Goal: Transaction & Acquisition: Purchase product/service

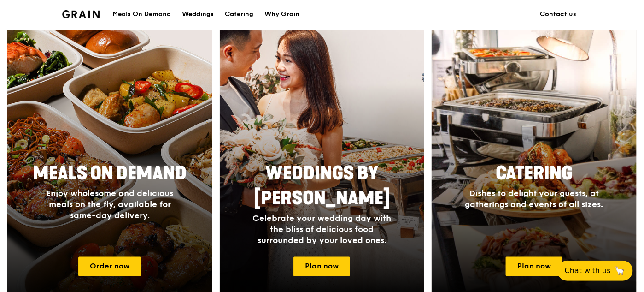
scroll to position [461, 0]
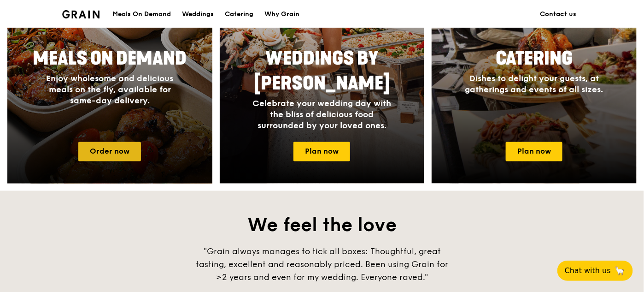
click at [117, 156] on link "Order now" at bounding box center [109, 151] width 63 height 19
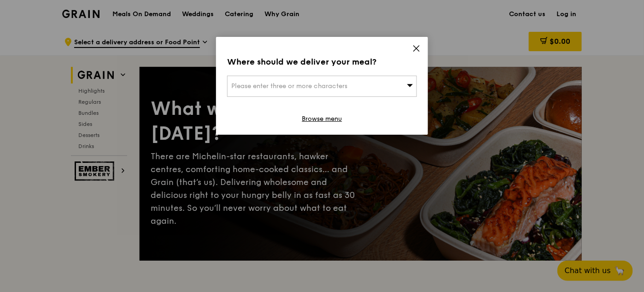
click at [333, 91] on div "Please enter three or more characters" at bounding box center [322, 86] width 190 height 21
type input "bouna vista"
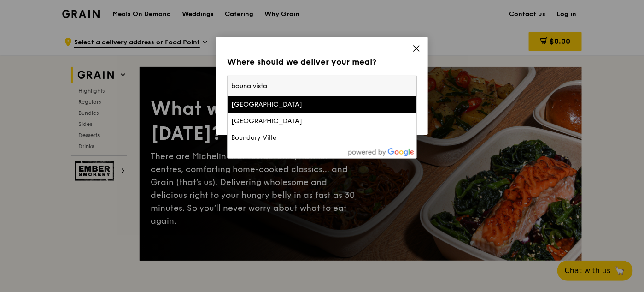
drag, startPoint x: 276, startPoint y: 84, endPoint x: 194, endPoint y: 74, distance: 82.7
click at [194, 74] on div "Where should we deliver your meal? Please enter three or more characters [GEOGR…" at bounding box center [322, 146] width 644 height 292
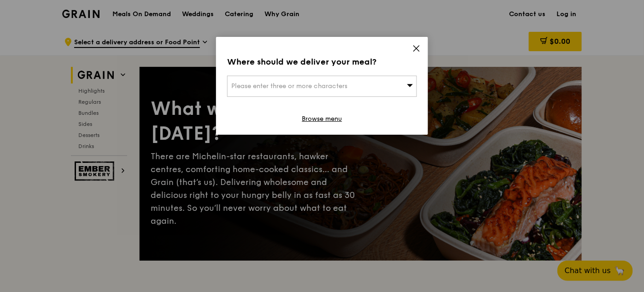
click at [254, 85] on span "Please enter three or more characters" at bounding box center [289, 86] width 116 height 8
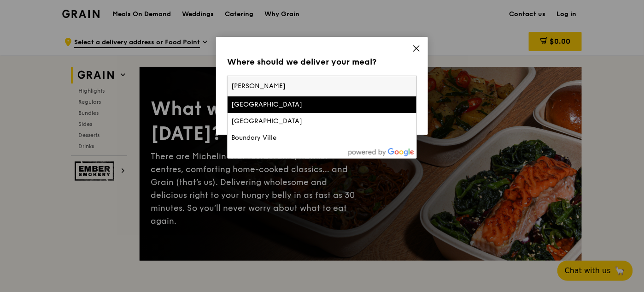
type input "holland"
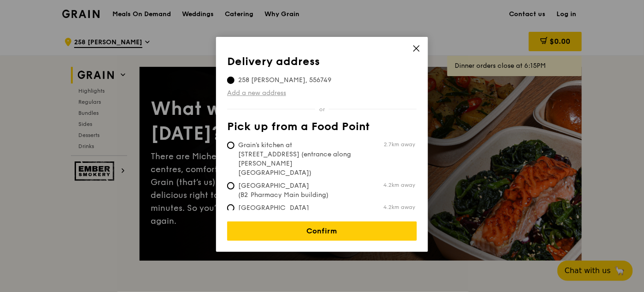
click at [269, 94] on link "Add a new address" at bounding box center [322, 93] width 190 height 9
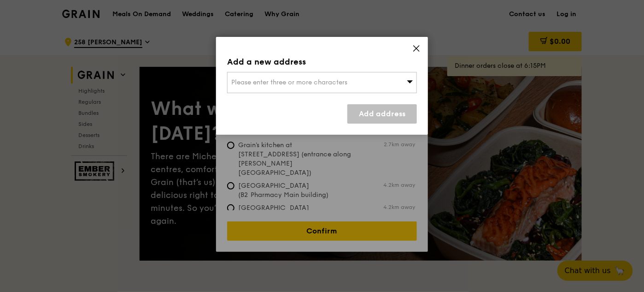
click at [273, 78] on span "Please enter three or more characters" at bounding box center [289, 82] width 116 height 8
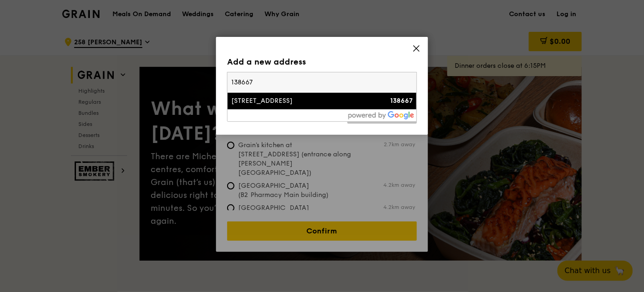
type input "138667"
click at [269, 102] on div "[STREET_ADDRESS]" at bounding box center [299, 100] width 136 height 9
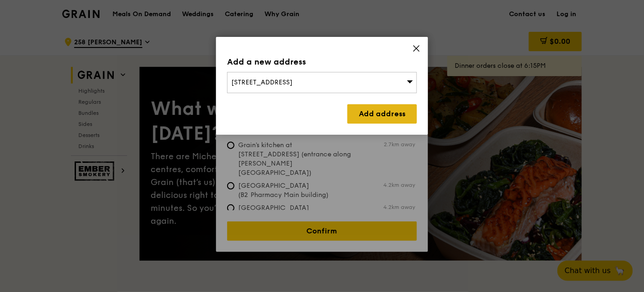
click at [378, 110] on link "Add address" at bounding box center [383, 113] width 70 height 19
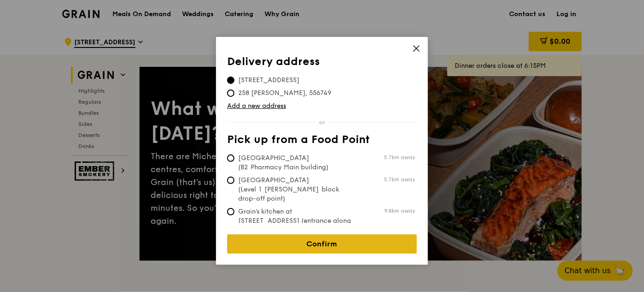
click at [317, 235] on link "Confirm" at bounding box center [322, 243] width 190 height 19
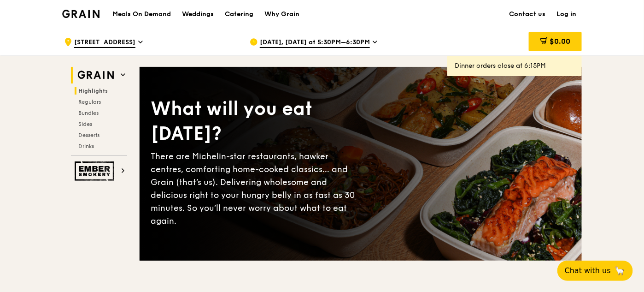
click at [101, 94] on span "Highlights" at bounding box center [93, 91] width 30 height 6
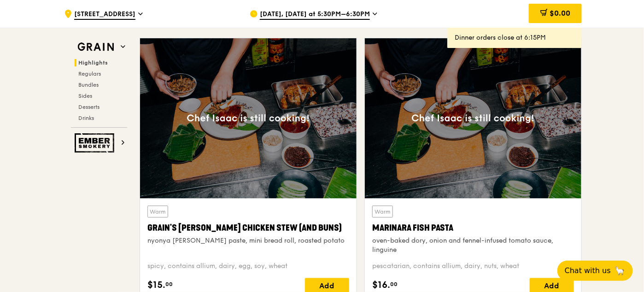
scroll to position [352, 0]
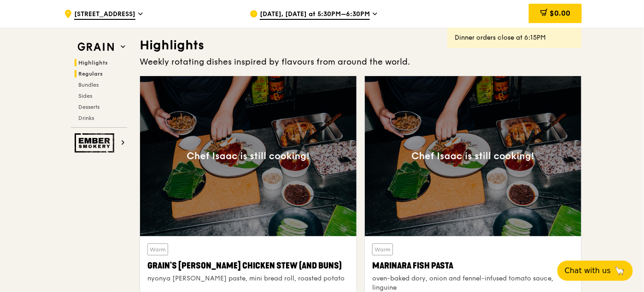
click at [95, 77] on span "Regulars" at bounding box center [90, 74] width 24 height 6
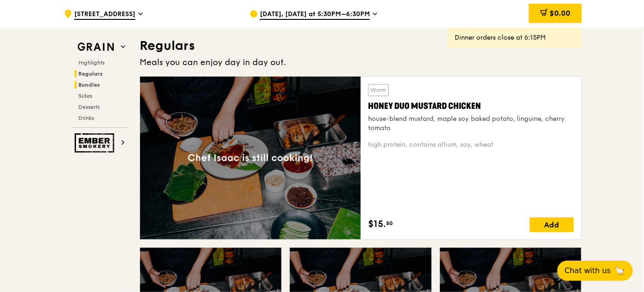
click at [90, 86] on span "Bundles" at bounding box center [89, 85] width 22 height 6
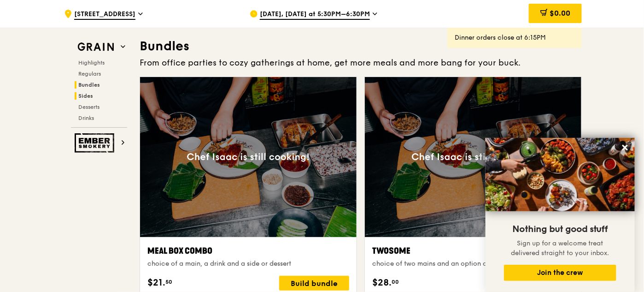
click at [89, 98] on span "Sides" at bounding box center [85, 96] width 15 height 6
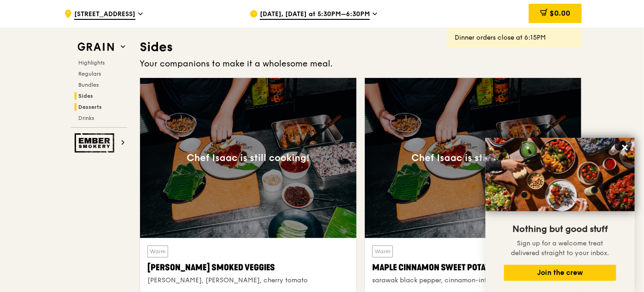
click at [84, 107] on span "Desserts" at bounding box center [90, 107] width 24 height 6
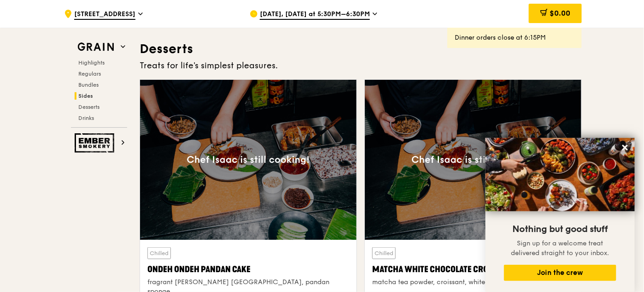
scroll to position [2624, 0]
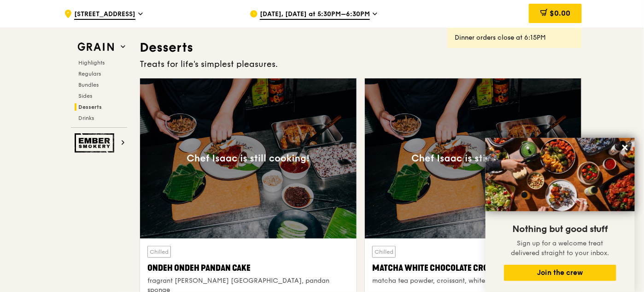
click at [86, 114] on div "Highlights Regulars Bundles Sides Desserts Drinks" at bounding box center [99, 90] width 56 height 63
click at [88, 118] on span "Drinks" at bounding box center [87, 118] width 18 height 6
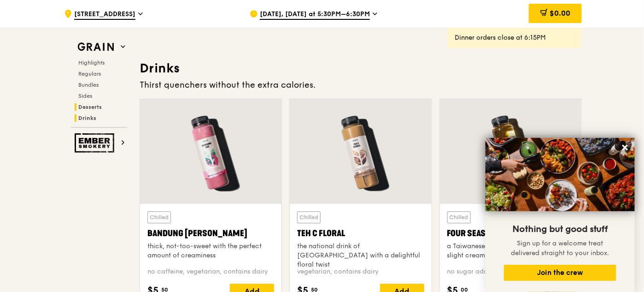
scroll to position [3183, 0]
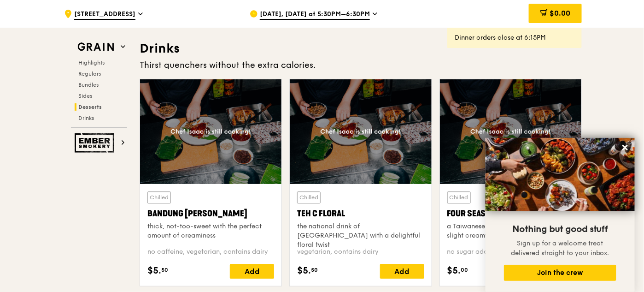
click at [93, 70] on div "Highlights Regulars Bundles Sides Desserts Drinks" at bounding box center [99, 90] width 56 height 63
click at [93, 76] on span "Regulars" at bounding box center [90, 74] width 24 height 6
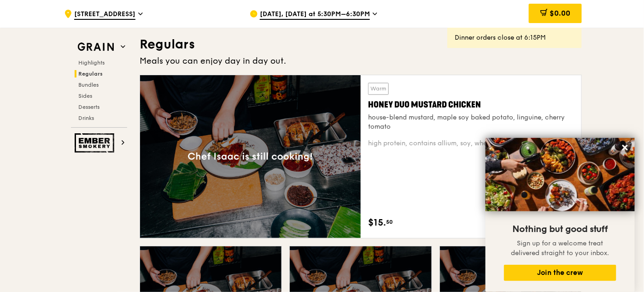
scroll to position [605, 0]
